Goal: Task Accomplishment & Management: Manage account settings

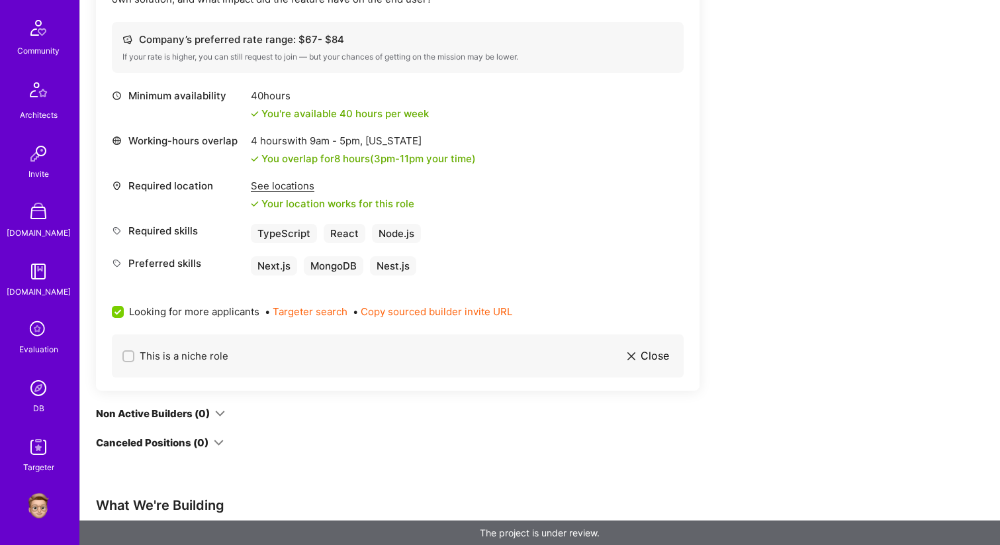
scroll to position [1176, 0]
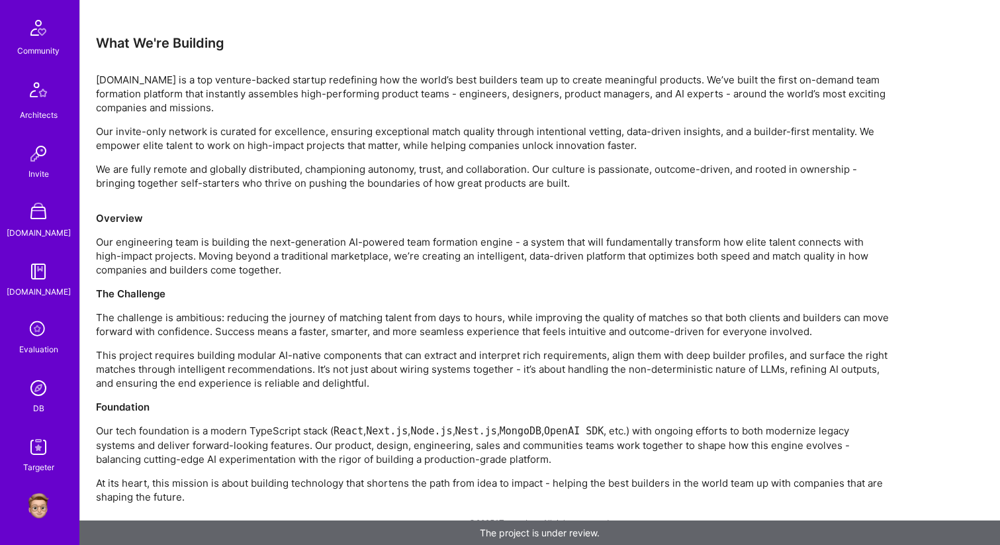
click at [32, 506] on img at bounding box center [38, 505] width 26 height 26
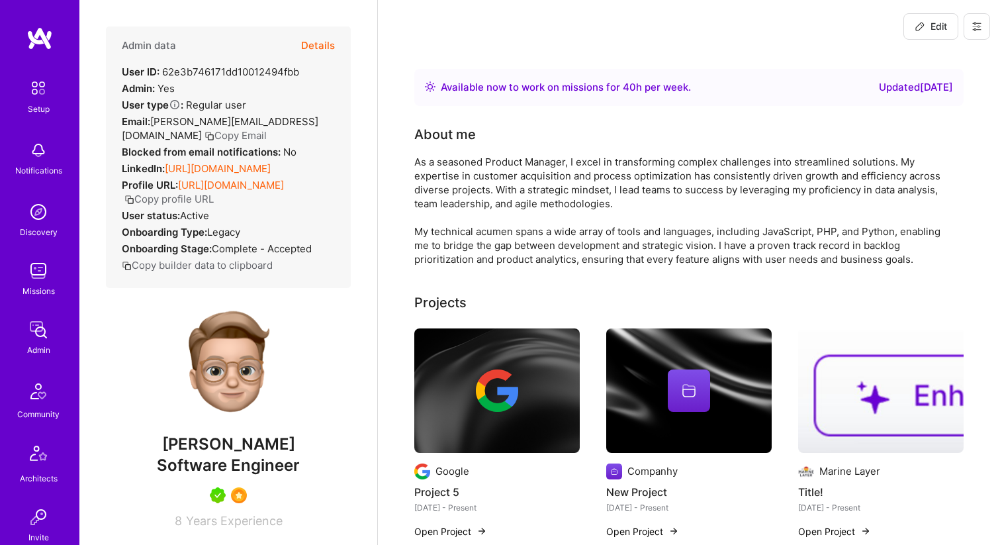
click at [980, 26] on icon at bounding box center [977, 27] width 8 height 2
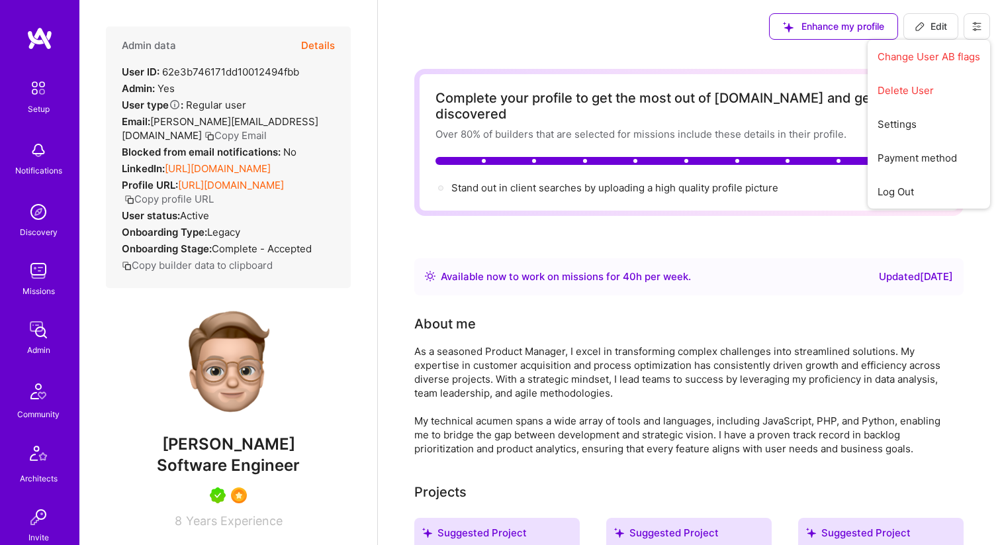
scroll to position [363, 0]
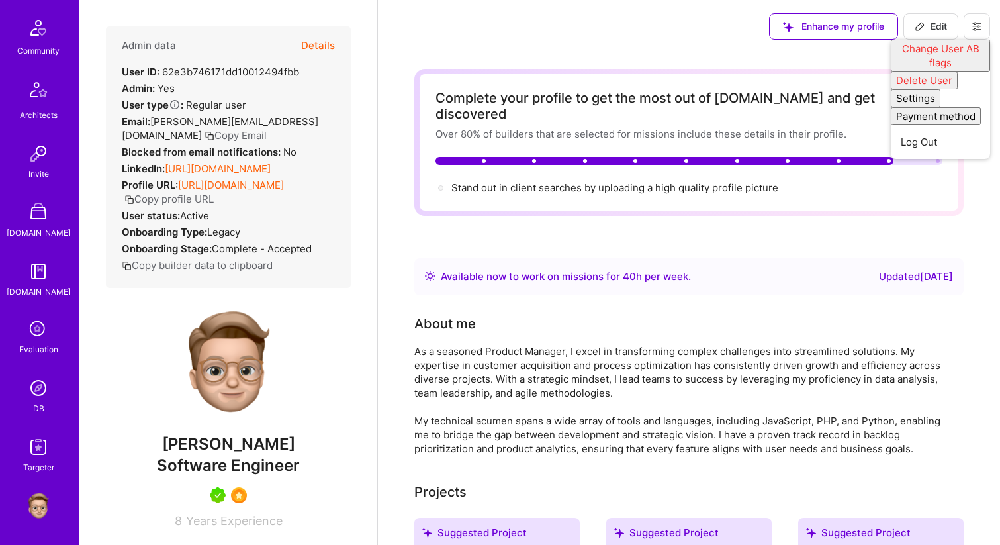
click at [38, 391] on img at bounding box center [38, 388] width 26 height 26
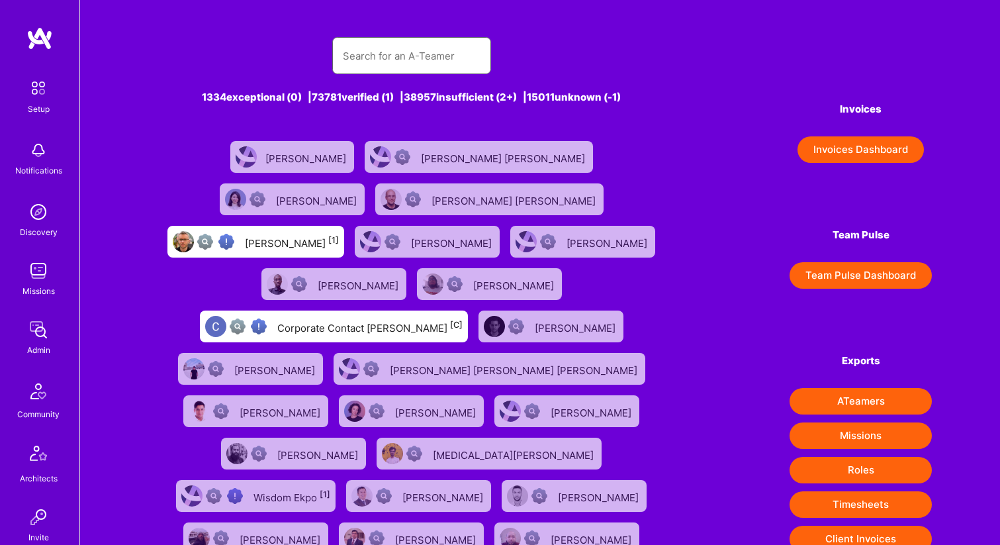
click at [371, 52] on input "text" at bounding box center [412, 56] width 138 height 34
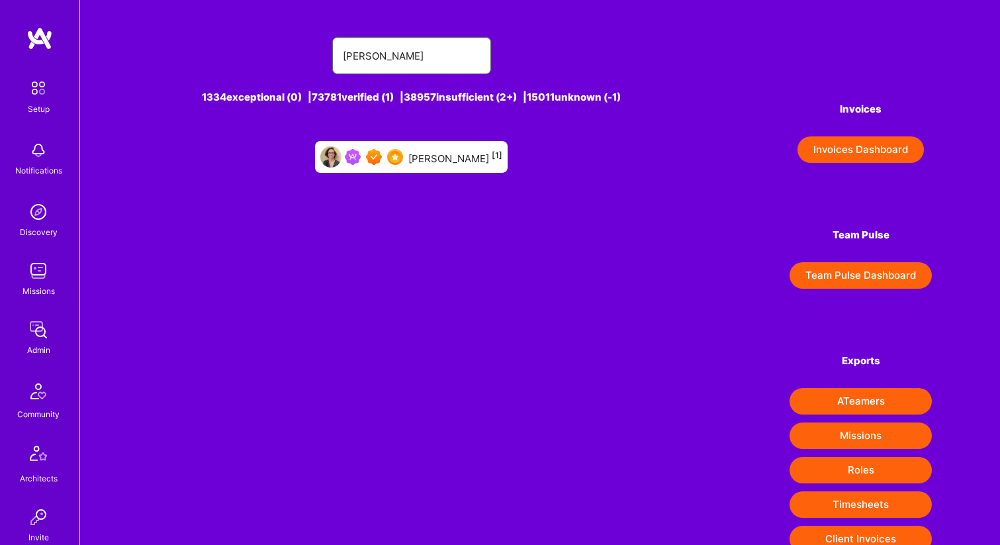
type input "[PERSON_NAME]"
click at [460, 161] on div "[PERSON_NAME] [1]" at bounding box center [455, 156] width 94 height 17
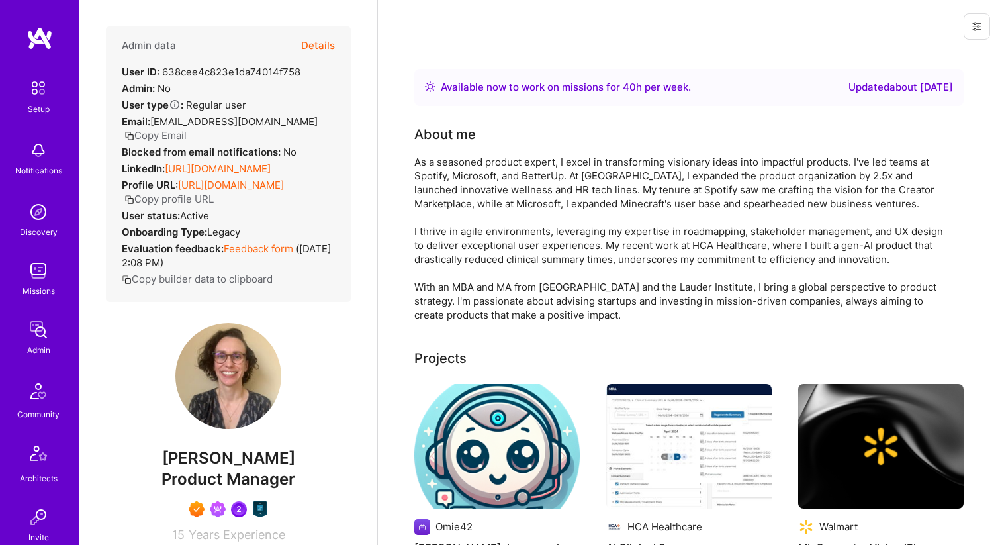
click at [984, 32] on button at bounding box center [977, 26] width 26 height 26
click at [946, 50] on button "Login as Anya" at bounding box center [929, 57] width 122 height 34
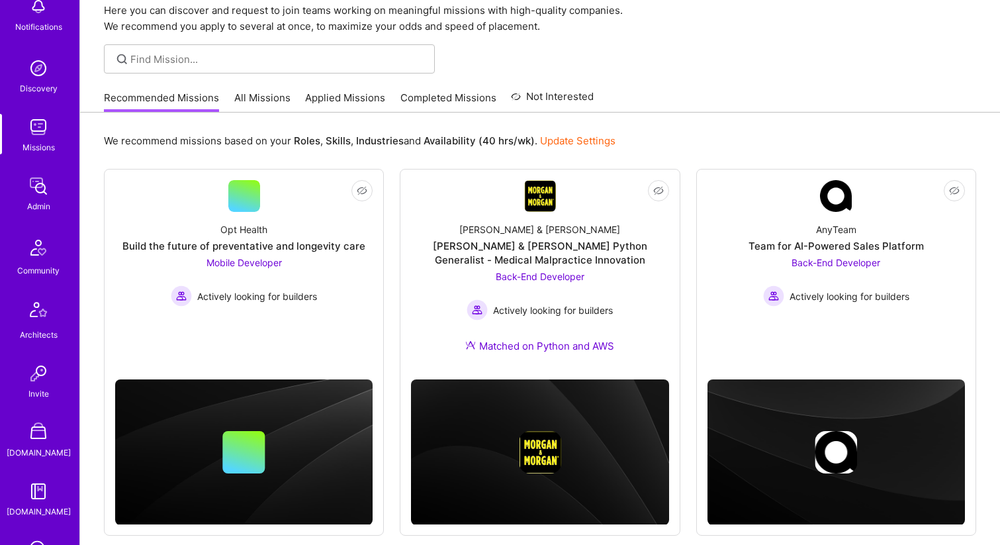
scroll to position [363, 0]
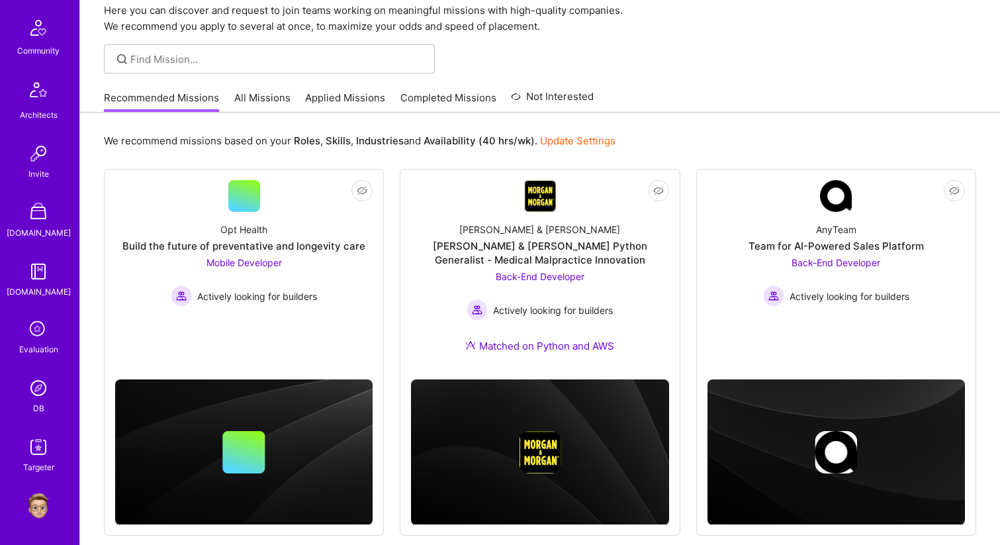
click at [48, 328] on icon at bounding box center [38, 329] width 25 height 25
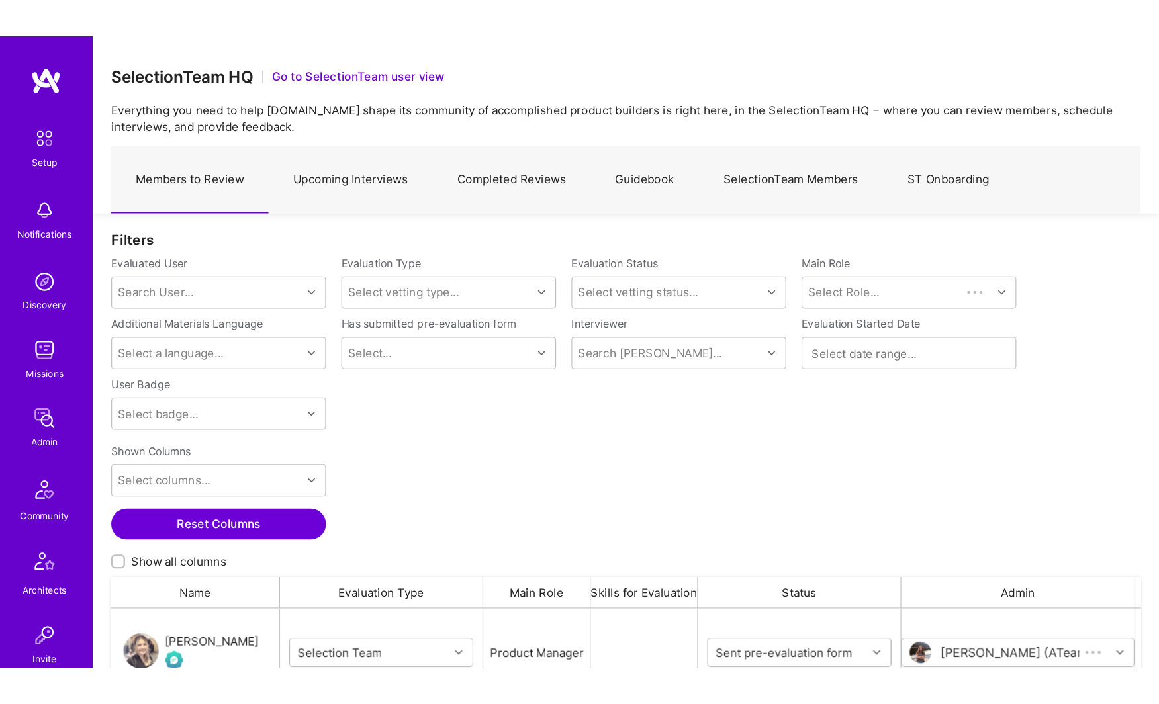
scroll to position [406, 888]
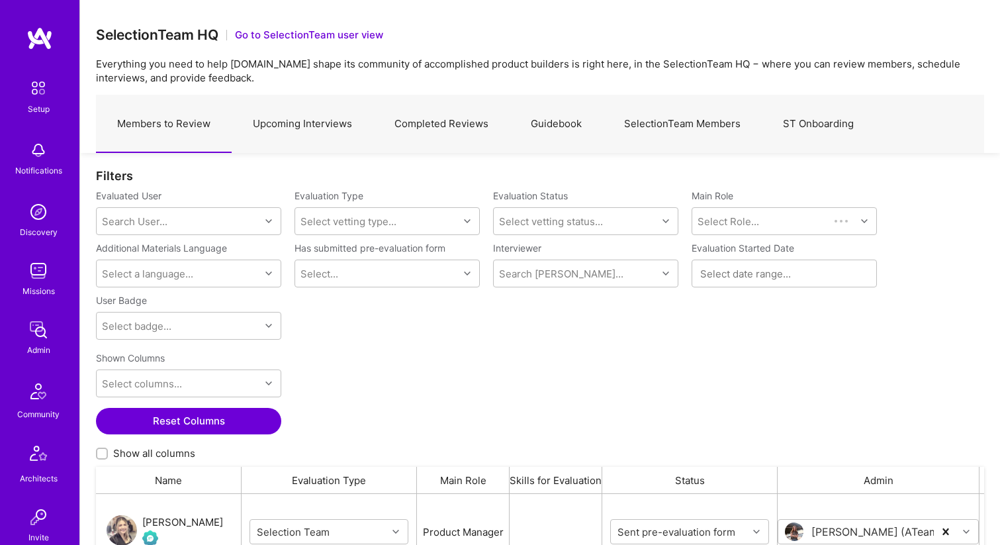
click at [704, 121] on link "SelectionTeam Members" at bounding box center [682, 124] width 159 height 58
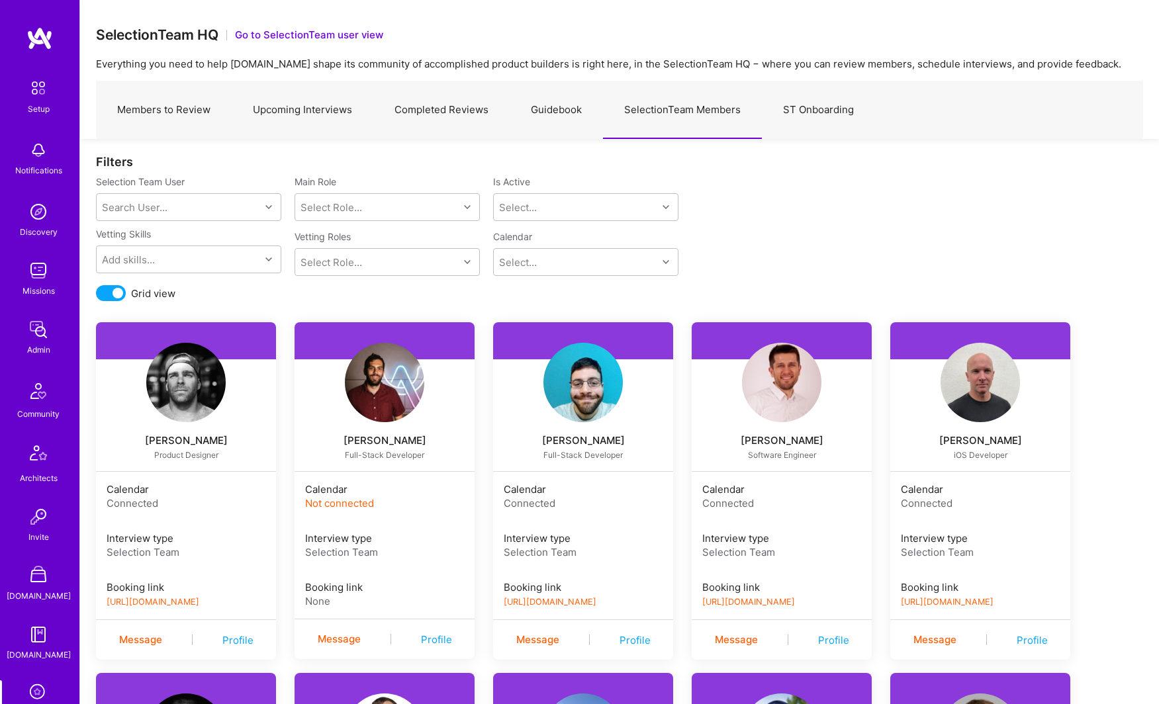
scroll to position [3597, 0]
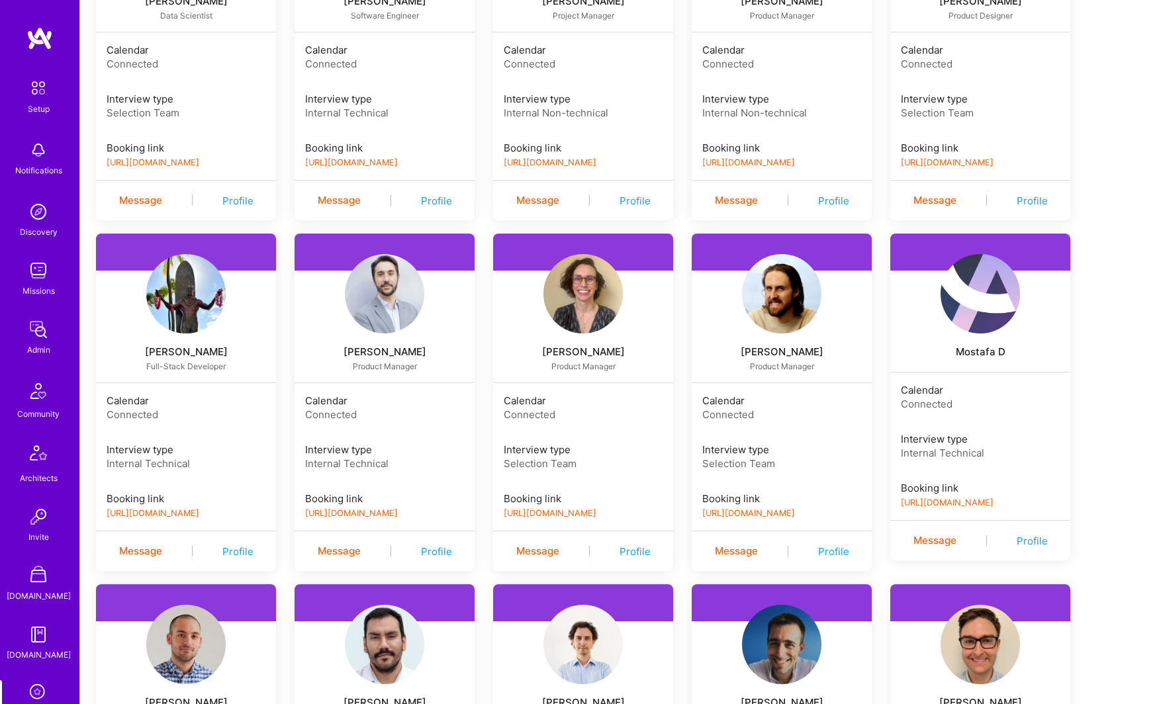
click at [347, 510] on link "https://platform-v2.a.team/interview-scheduling/booking/javierrincon/evaluation" at bounding box center [351, 513] width 93 height 10
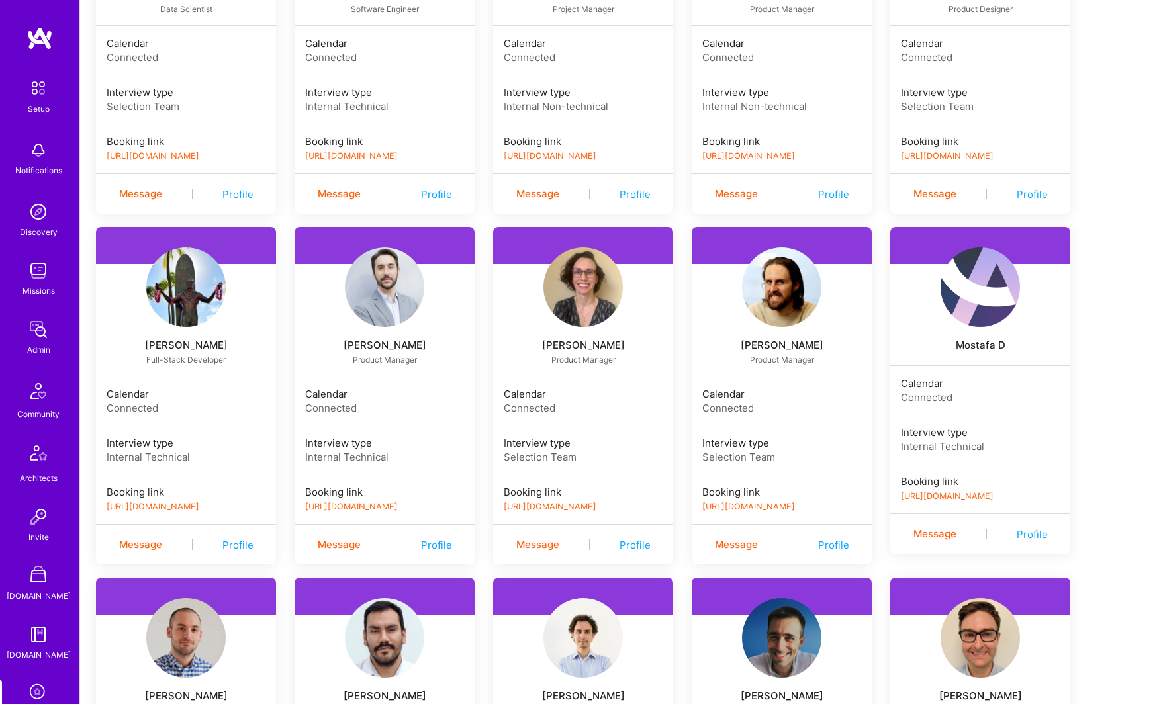
click at [563, 510] on link "https://book.a.team/anyaruvinskaya/evaluation" at bounding box center [550, 507] width 93 height 10
click at [395, 301] on img at bounding box center [384, 287] width 79 height 79
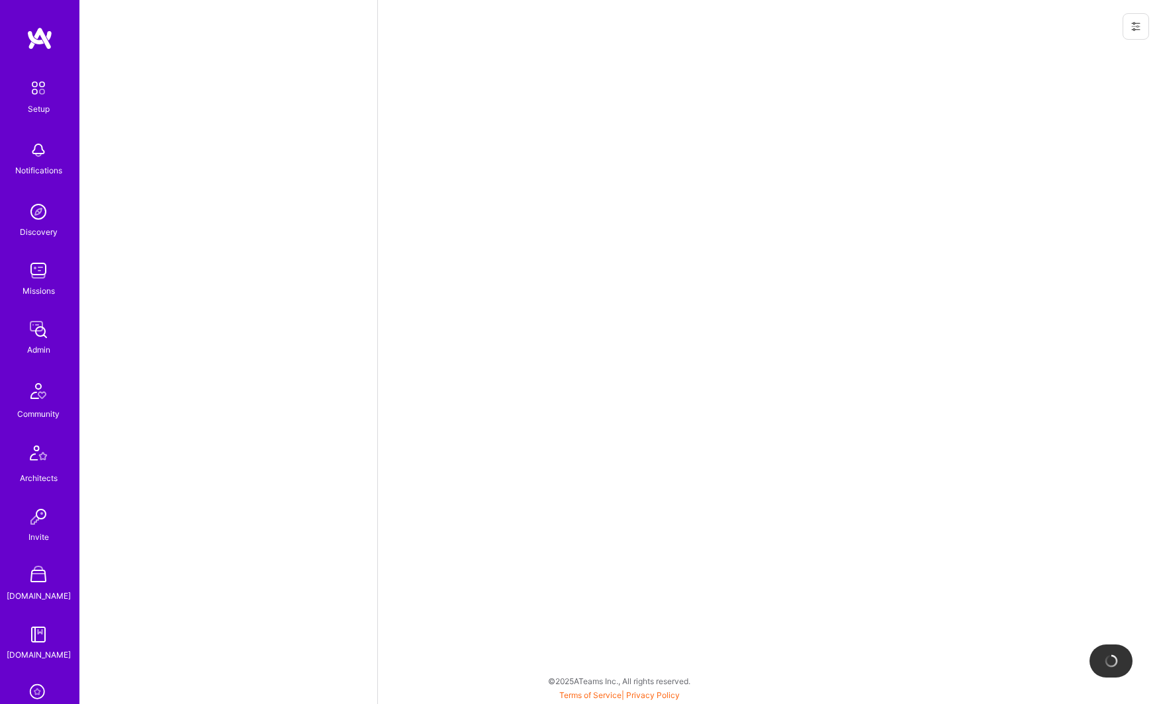
click at [999, 24] on icon at bounding box center [1136, 26] width 11 height 11
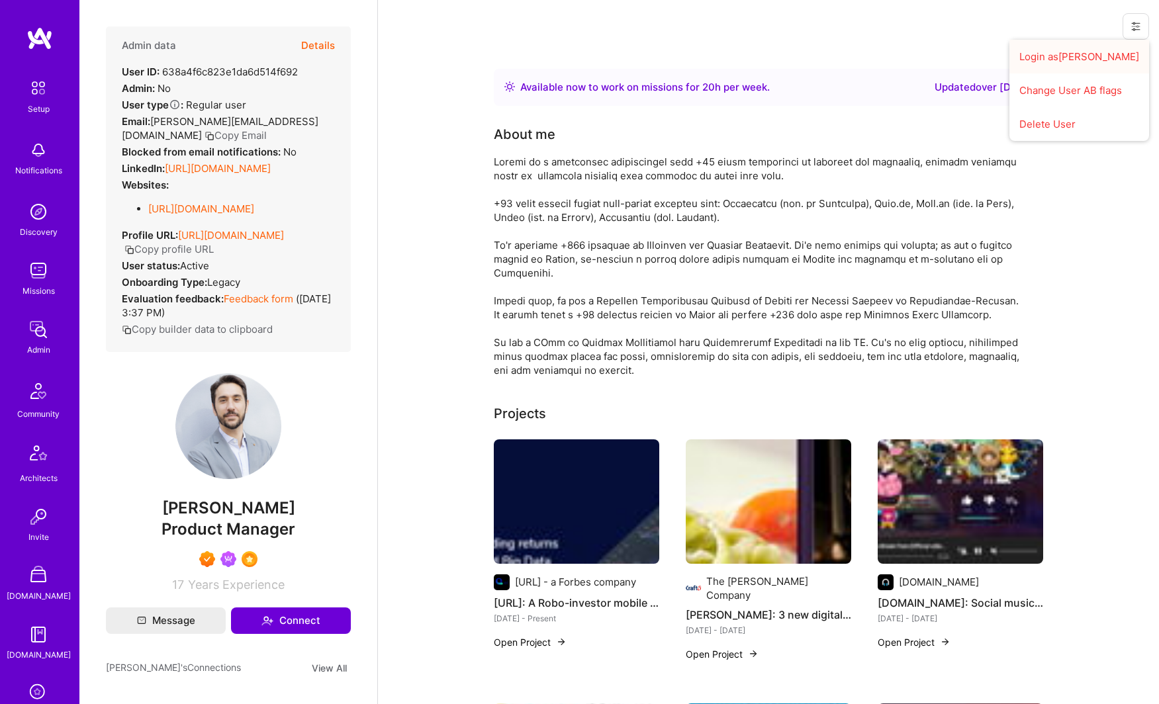
click at [999, 66] on button "Login as Javier" at bounding box center [1079, 57] width 140 height 34
